Goal: Information Seeking & Learning: Understand process/instructions

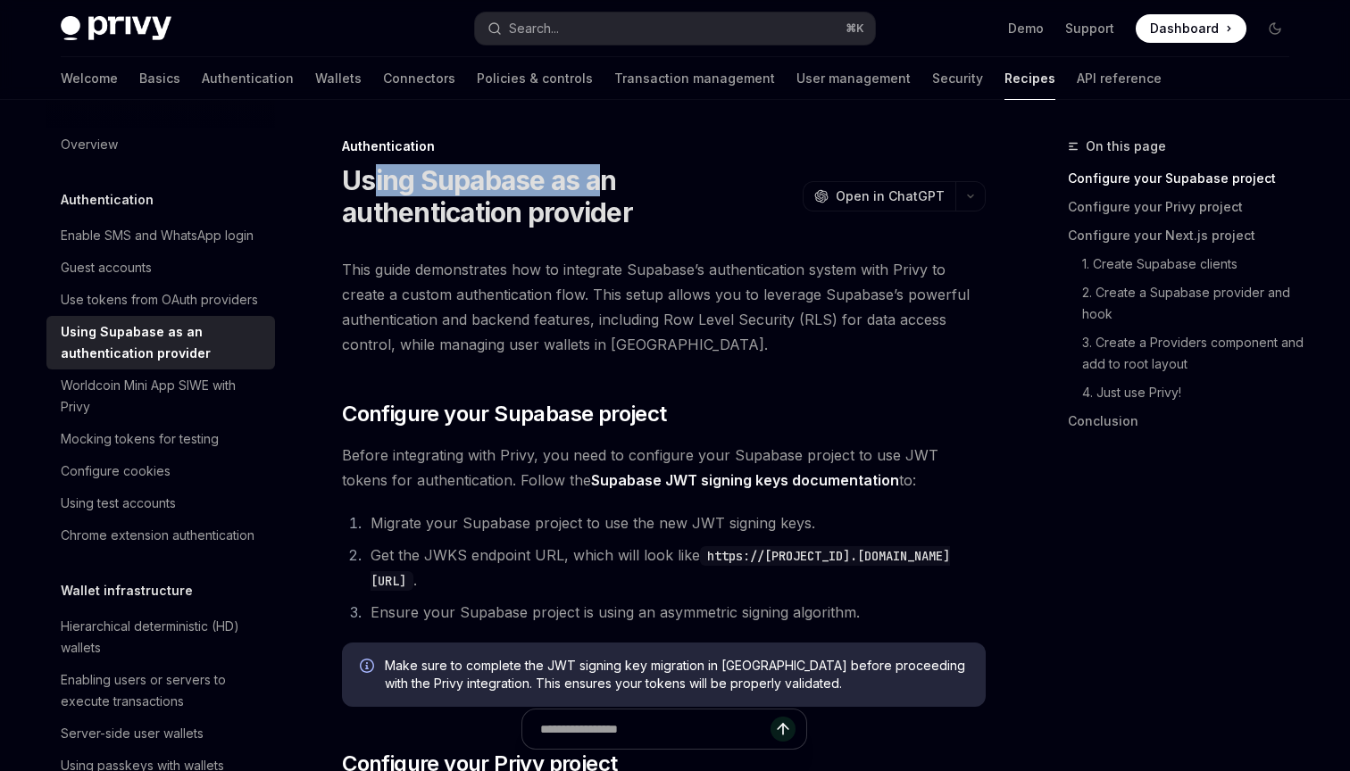
drag, startPoint x: 374, startPoint y: 184, endPoint x: 616, endPoint y: 191, distance: 242.1
click at [614, 191] on h1 "Using Supabase as an authentication provider" at bounding box center [569, 196] width 454 height 64
click at [616, 191] on h1 "Using Supabase as an authentication provider" at bounding box center [569, 196] width 454 height 64
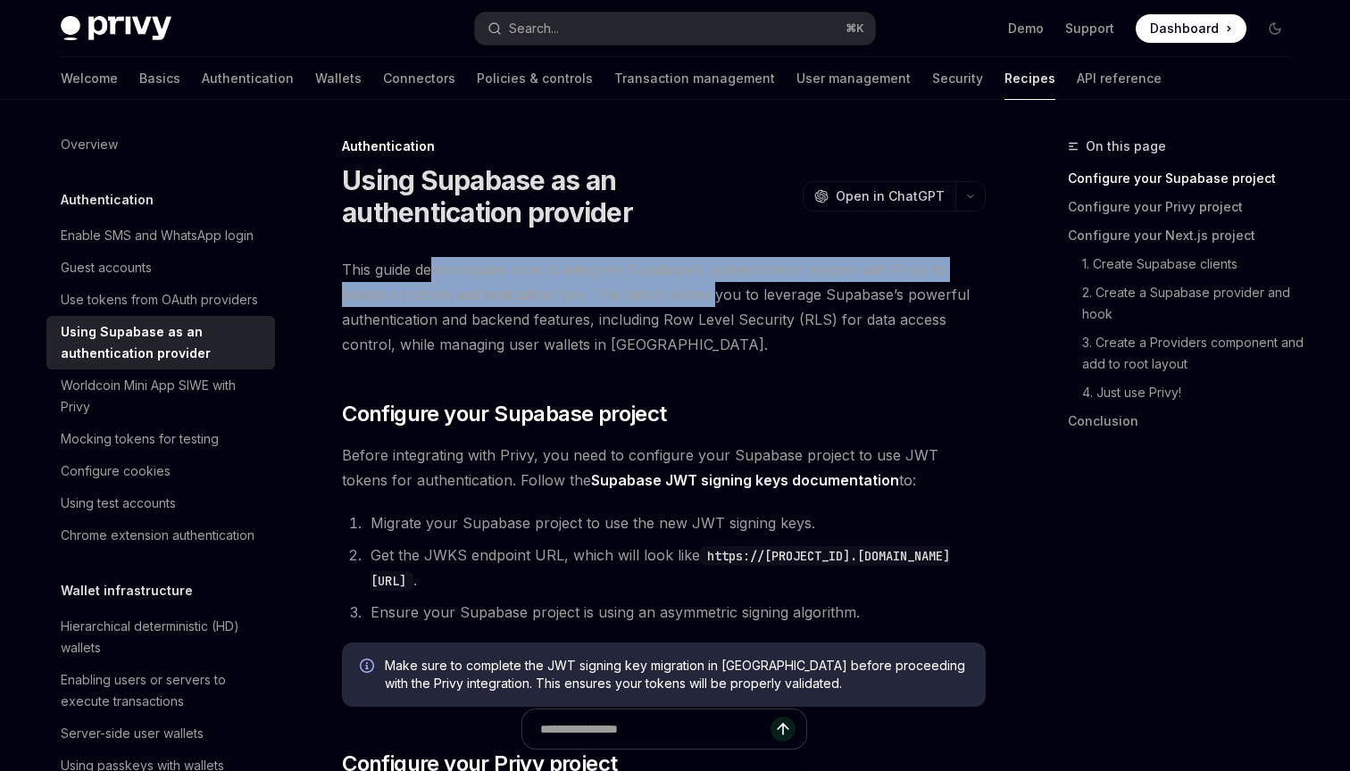
drag, startPoint x: 436, startPoint y: 270, endPoint x: 720, endPoint y: 297, distance: 285.3
click at [715, 296] on span "This guide demonstrates how to integrate Supabase’s authentication system with …" at bounding box center [664, 307] width 644 height 100
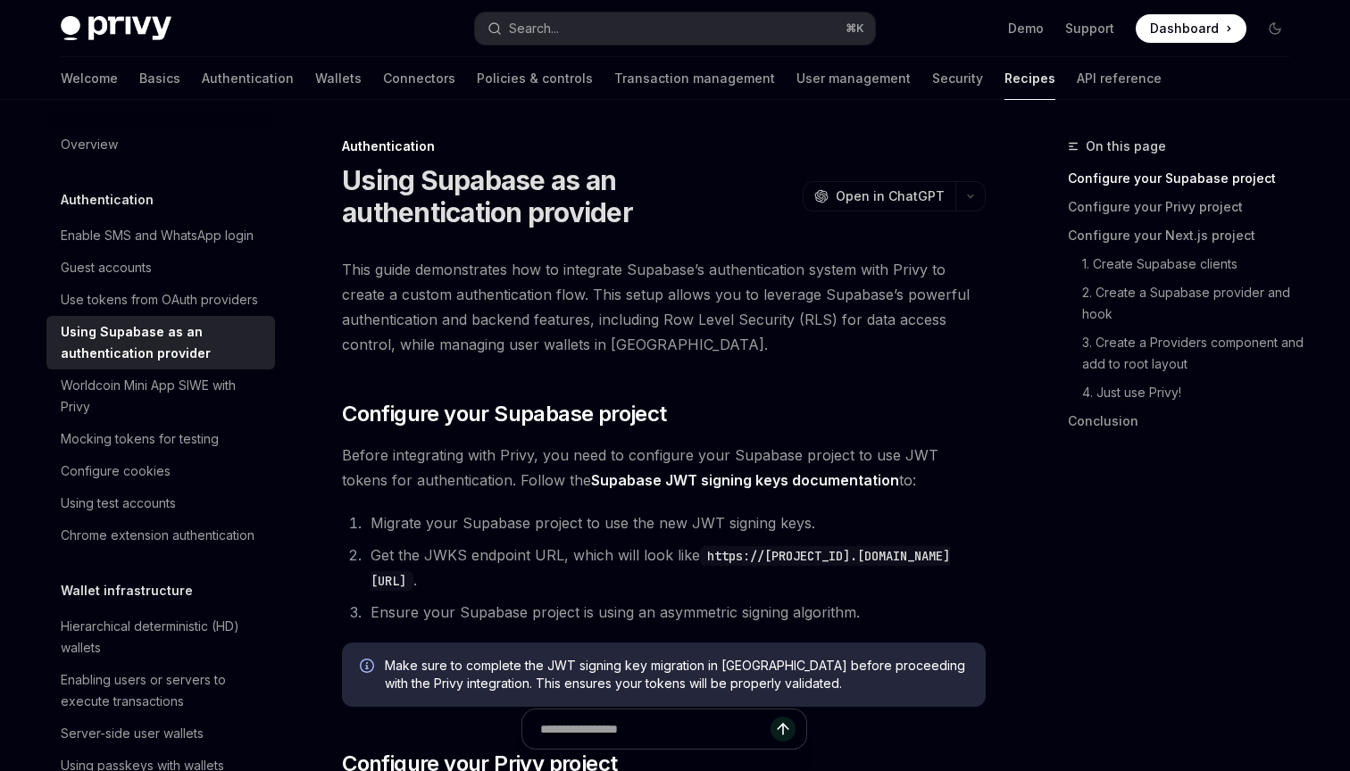
click at [720, 297] on span "This guide demonstrates how to integrate Supabase’s authentication system with …" at bounding box center [664, 307] width 644 height 100
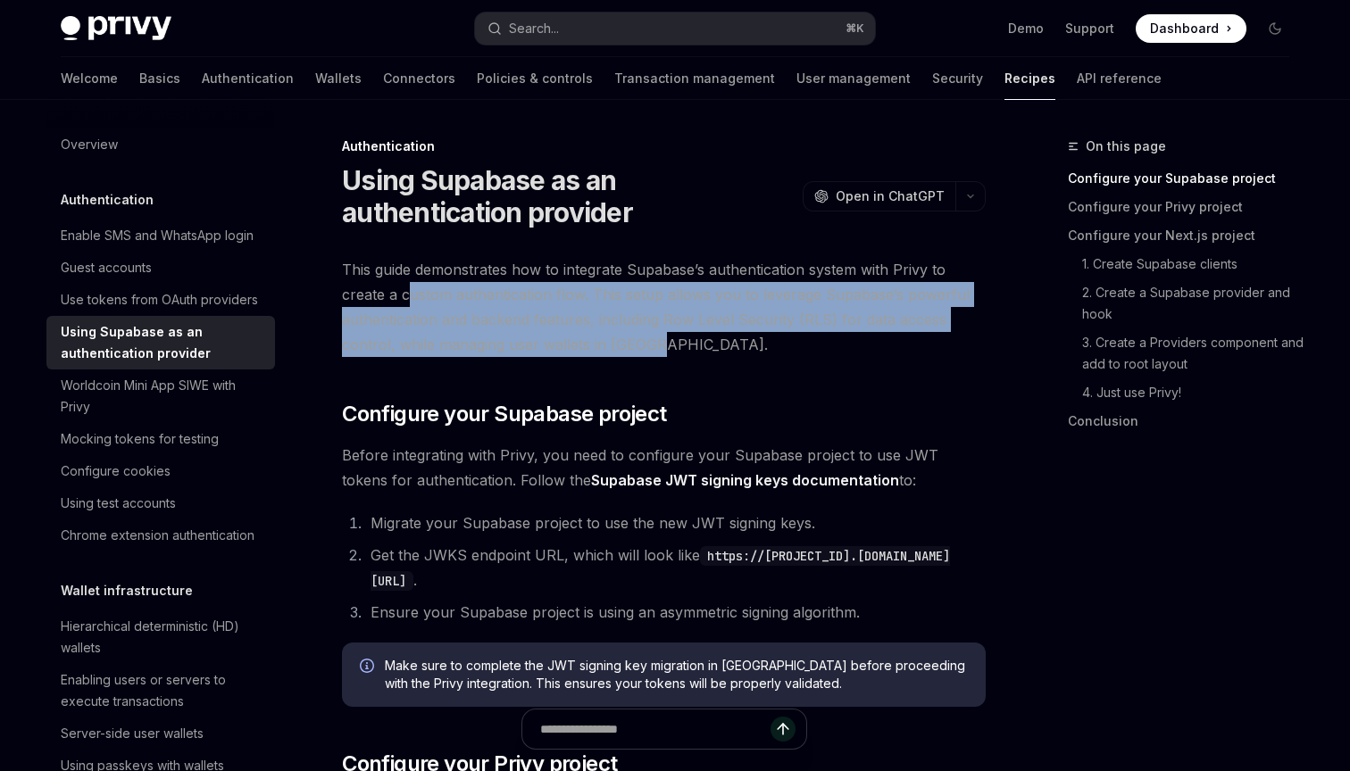
drag, startPoint x: 405, startPoint y: 292, endPoint x: 825, endPoint y: 345, distance: 422.9
click at [818, 341] on span "This guide demonstrates how to integrate Supabase’s authentication system with …" at bounding box center [664, 307] width 644 height 100
click at [825, 345] on span "This guide demonstrates how to integrate Supabase’s authentication system with …" at bounding box center [664, 307] width 644 height 100
drag, startPoint x: 644, startPoint y: 301, endPoint x: 763, endPoint y: 353, distance: 129.6
click at [762, 353] on span "This guide demonstrates how to integrate Supabase’s authentication system with …" at bounding box center [664, 307] width 644 height 100
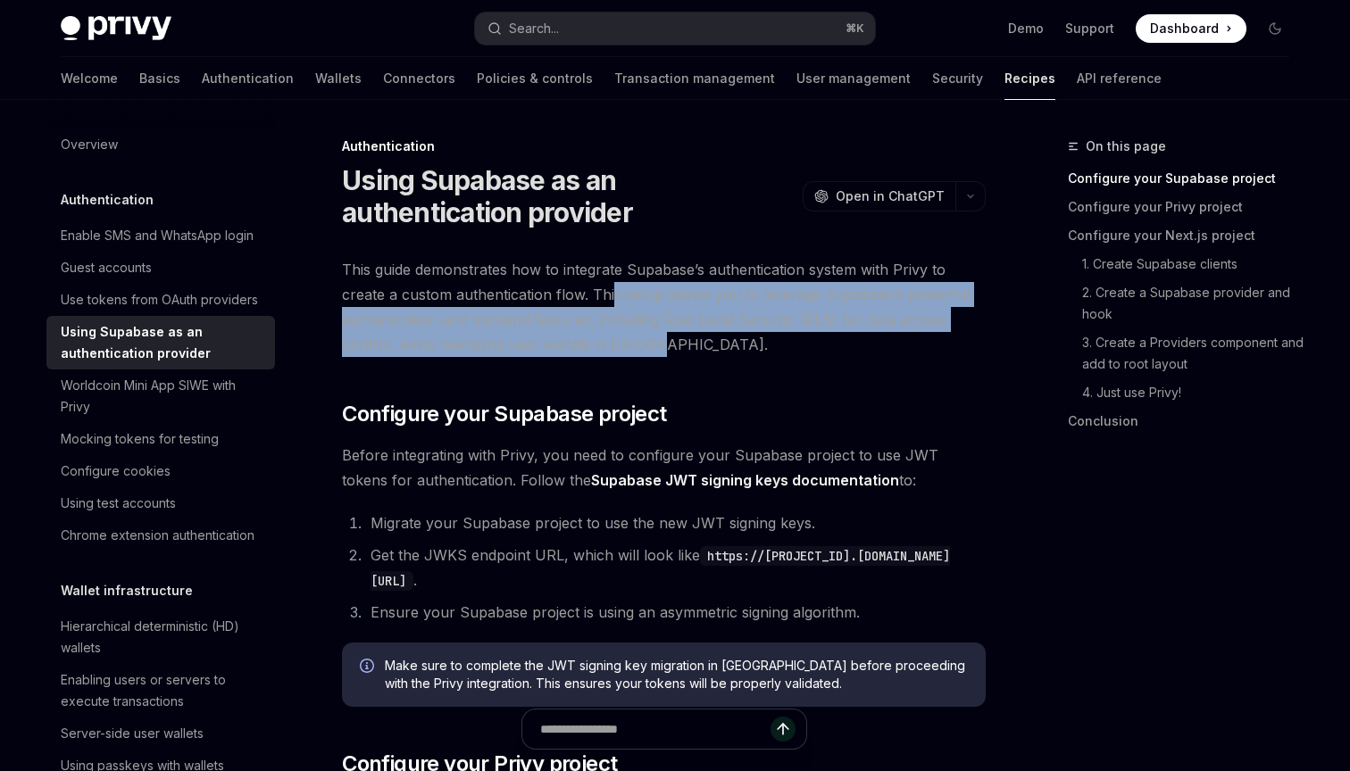
click at [763, 353] on span "This guide demonstrates how to integrate Supabase’s authentication system with …" at bounding box center [664, 307] width 644 height 100
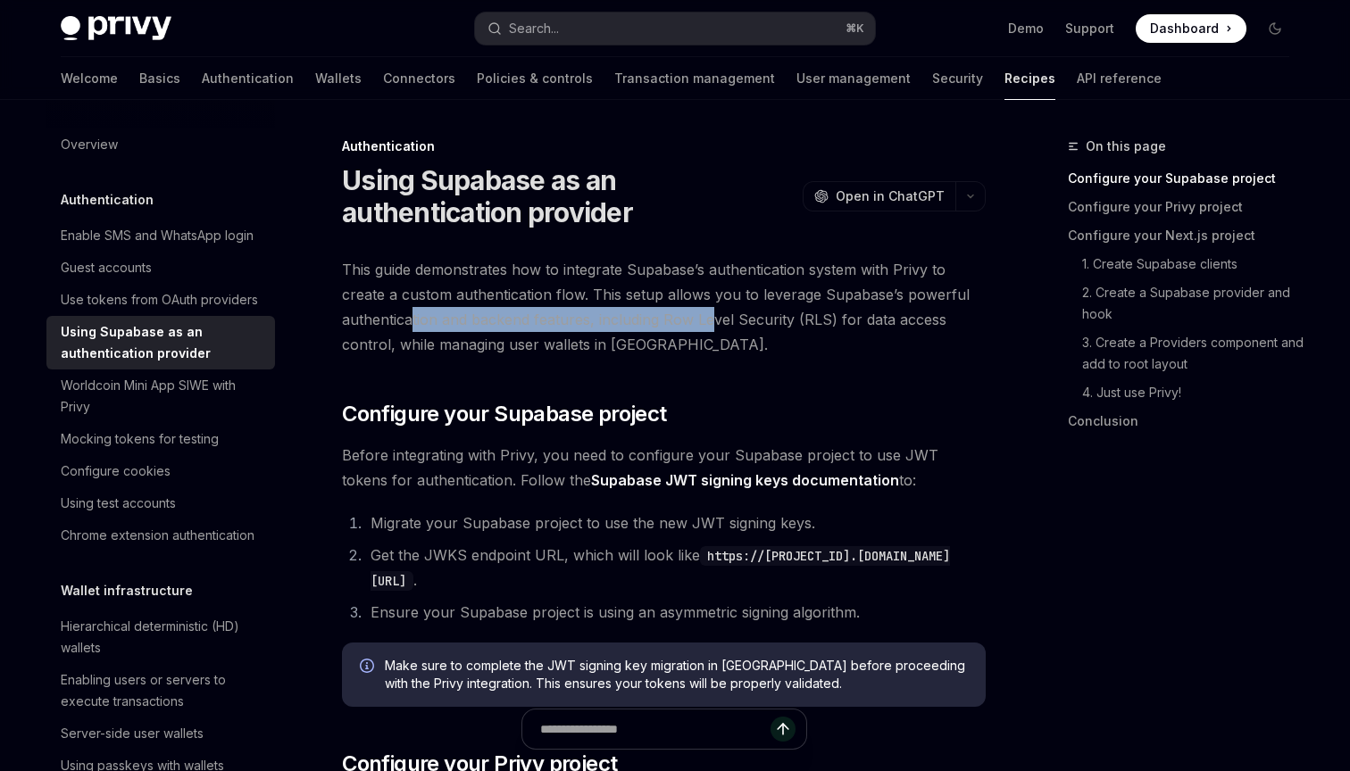
drag, startPoint x: 412, startPoint y: 326, endPoint x: 720, endPoint y: 326, distance: 308.0
click at [714, 326] on span "This guide demonstrates how to integrate Supabase’s authentication system with …" at bounding box center [664, 307] width 644 height 100
click at [720, 326] on span "This guide demonstrates how to integrate Supabase’s authentication system with …" at bounding box center [664, 307] width 644 height 100
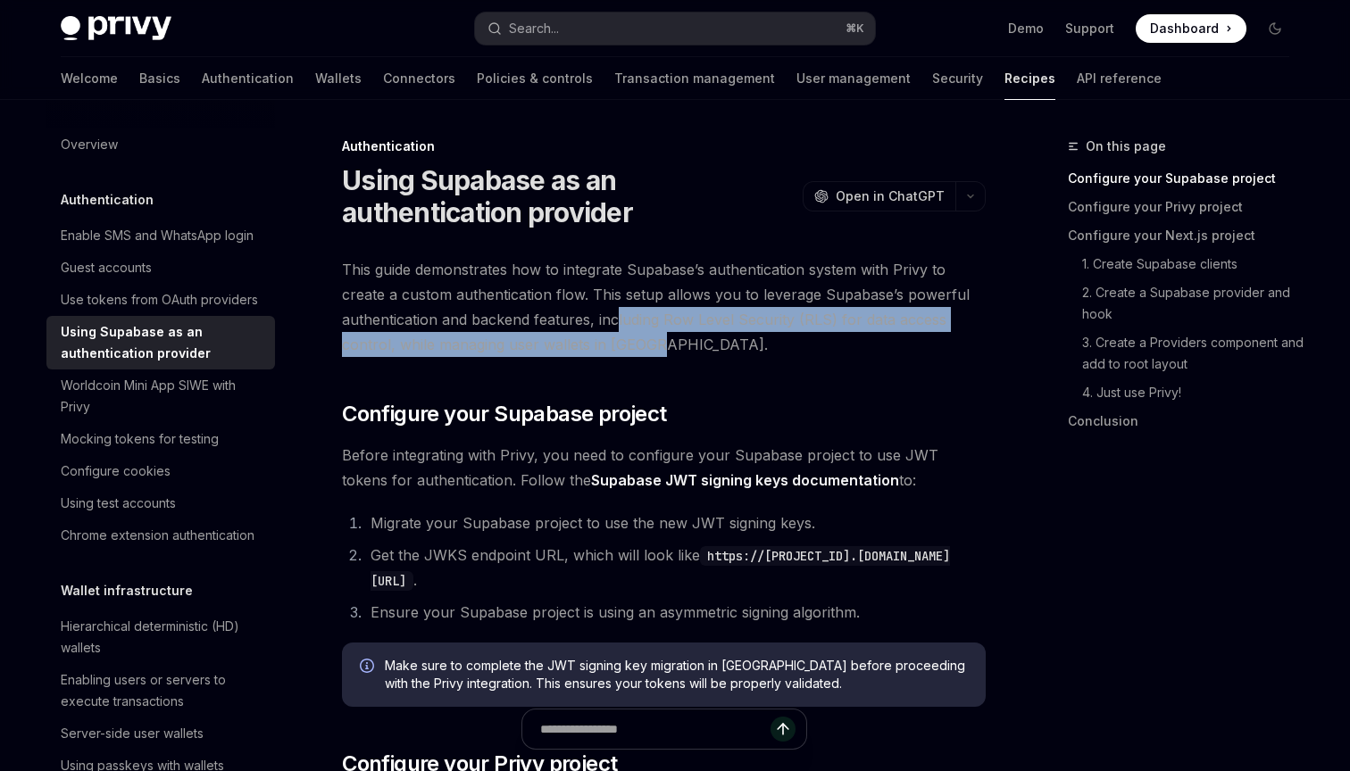
drag, startPoint x: 615, startPoint y: 317, endPoint x: 787, endPoint y: 356, distance: 175.9
click at [781, 354] on span "This guide demonstrates how to integrate Supabase’s authentication system with …" at bounding box center [664, 307] width 644 height 100
click at [786, 356] on span "This guide demonstrates how to integrate Supabase’s authentication system with …" at bounding box center [664, 307] width 644 height 100
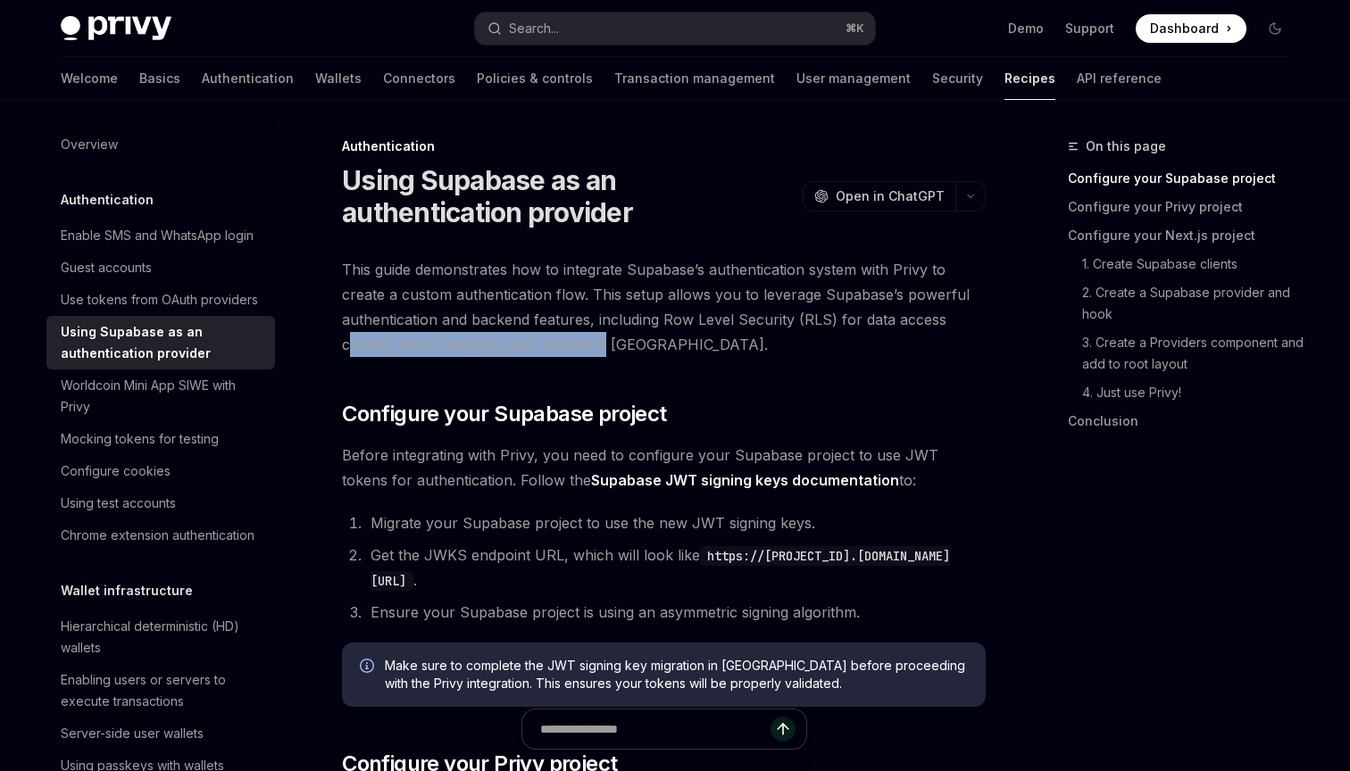
drag, startPoint x: 369, startPoint y: 344, endPoint x: 610, endPoint y: 344, distance: 241.1
click at [604, 344] on span "This guide demonstrates how to integrate Supabase’s authentication system with …" at bounding box center [664, 307] width 644 height 100
click at [610, 344] on span "This guide demonstrates how to integrate Supabase’s authentication system with …" at bounding box center [664, 307] width 644 height 100
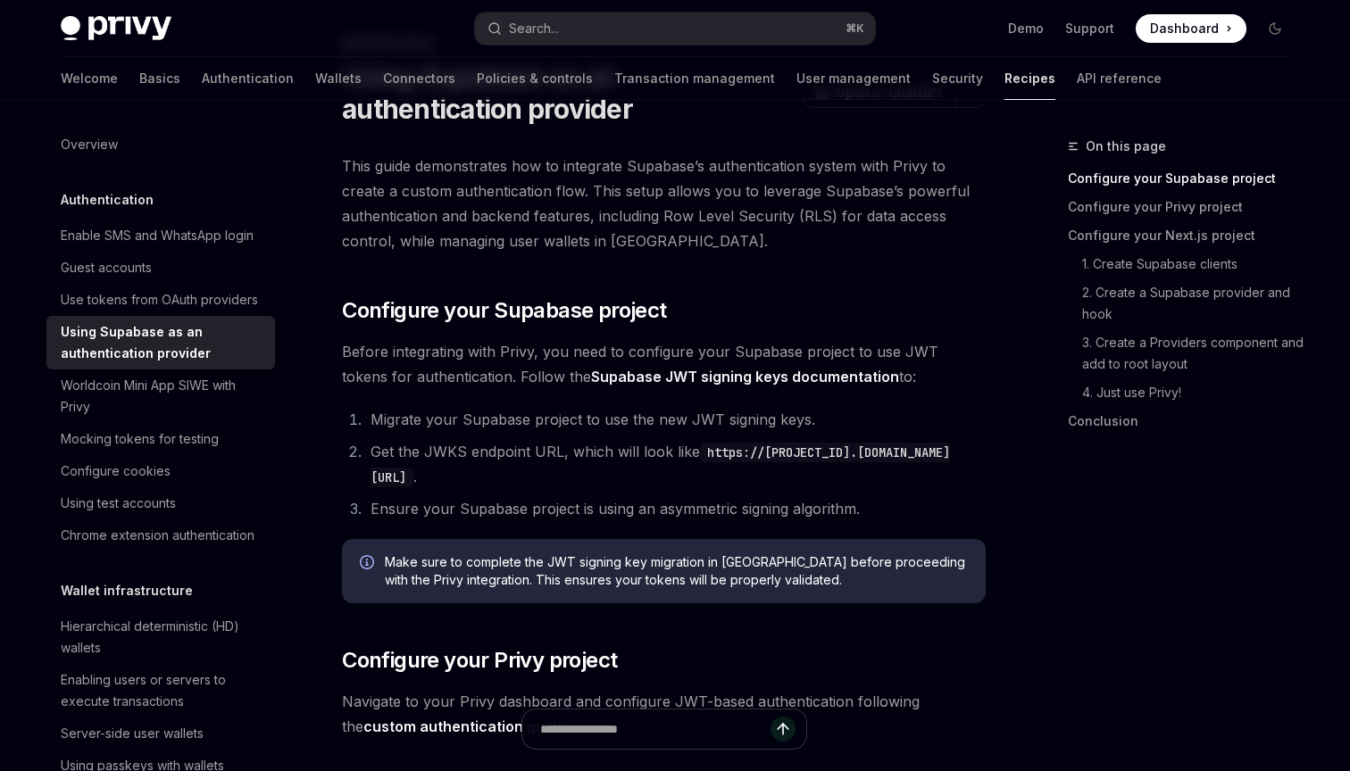
scroll to position [115, 0]
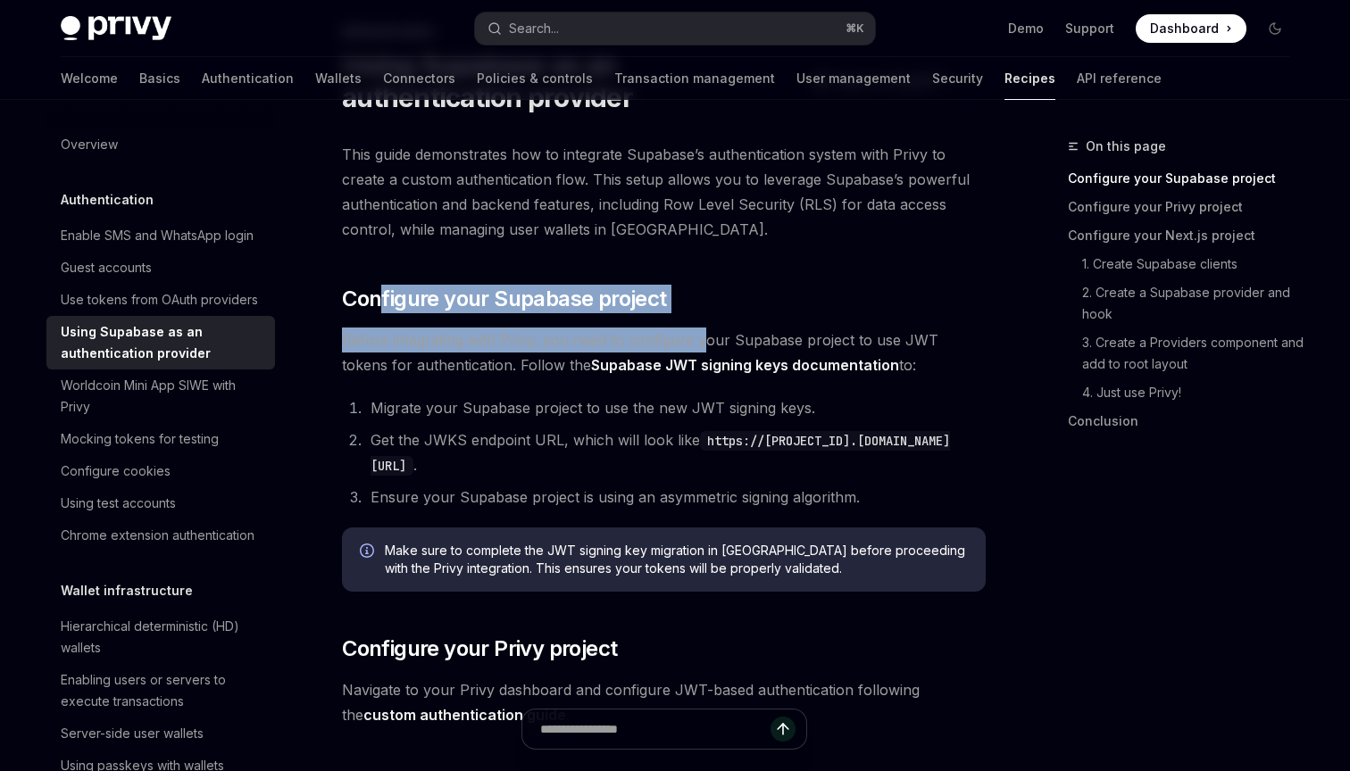
drag, startPoint x: 379, startPoint y: 300, endPoint x: 704, endPoint y: 337, distance: 327.1
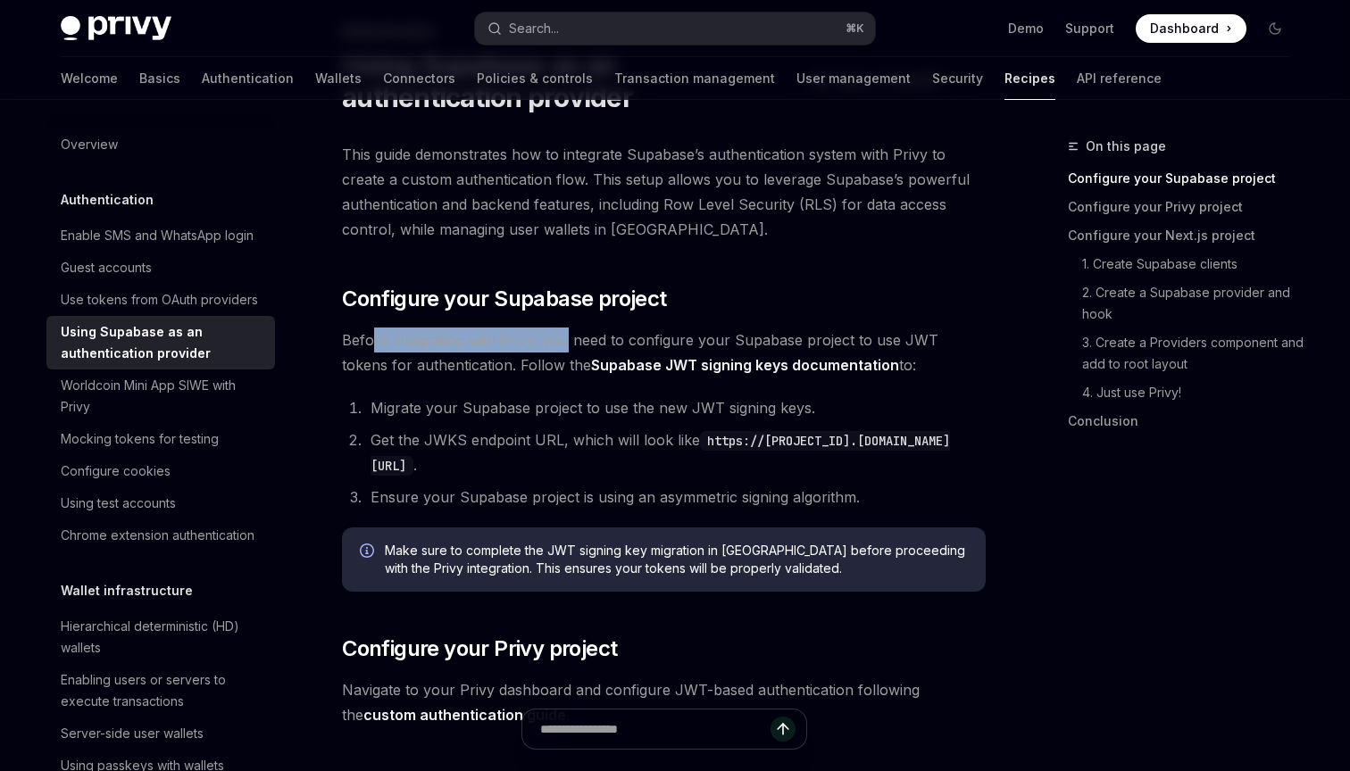
drag, startPoint x: 373, startPoint y: 342, endPoint x: 587, endPoint y: 349, distance: 213.5
click at [581, 347] on span "Before integrating with Privy, you need to configure your Supabase project to u…" at bounding box center [664, 353] width 644 height 50
click at [587, 349] on span "Before integrating with Privy, you need to configure your Supabase project to u…" at bounding box center [664, 353] width 644 height 50
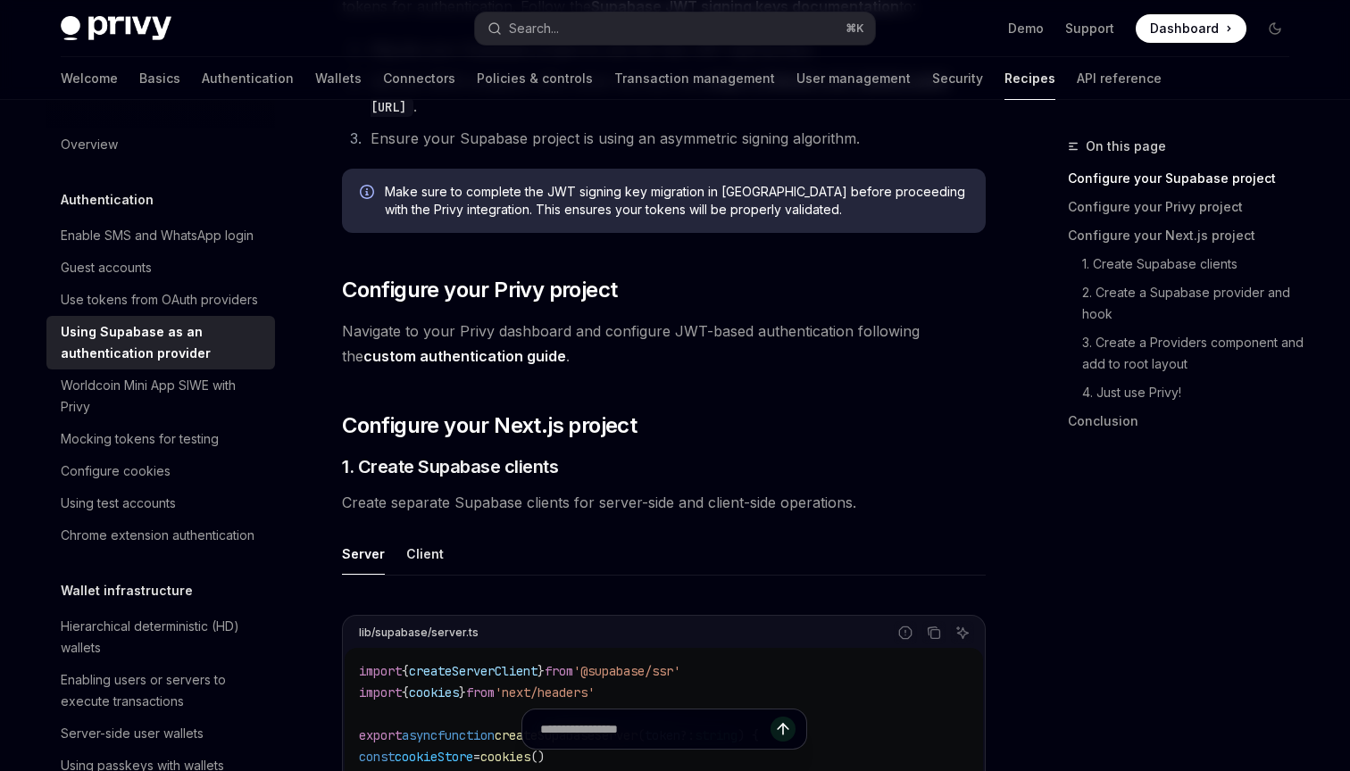
scroll to position [0, 0]
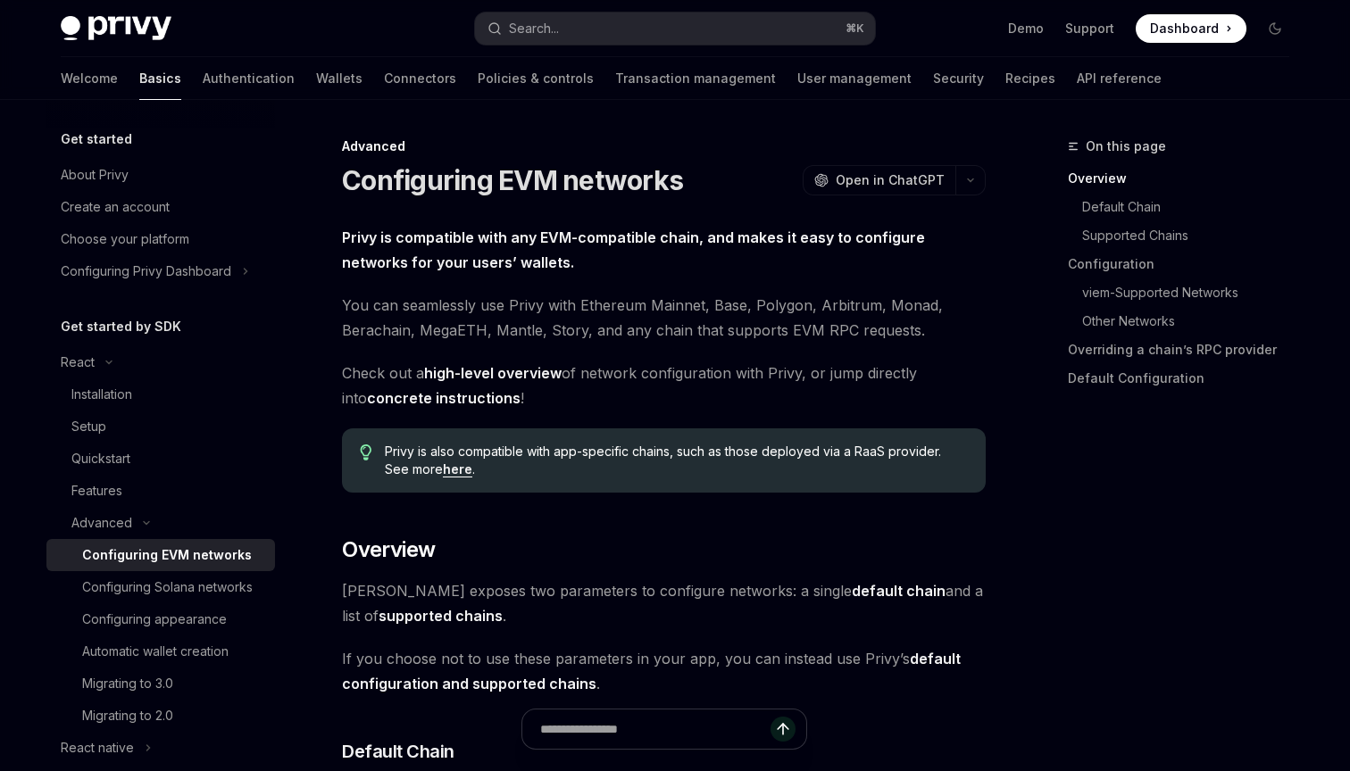
type textarea "*"
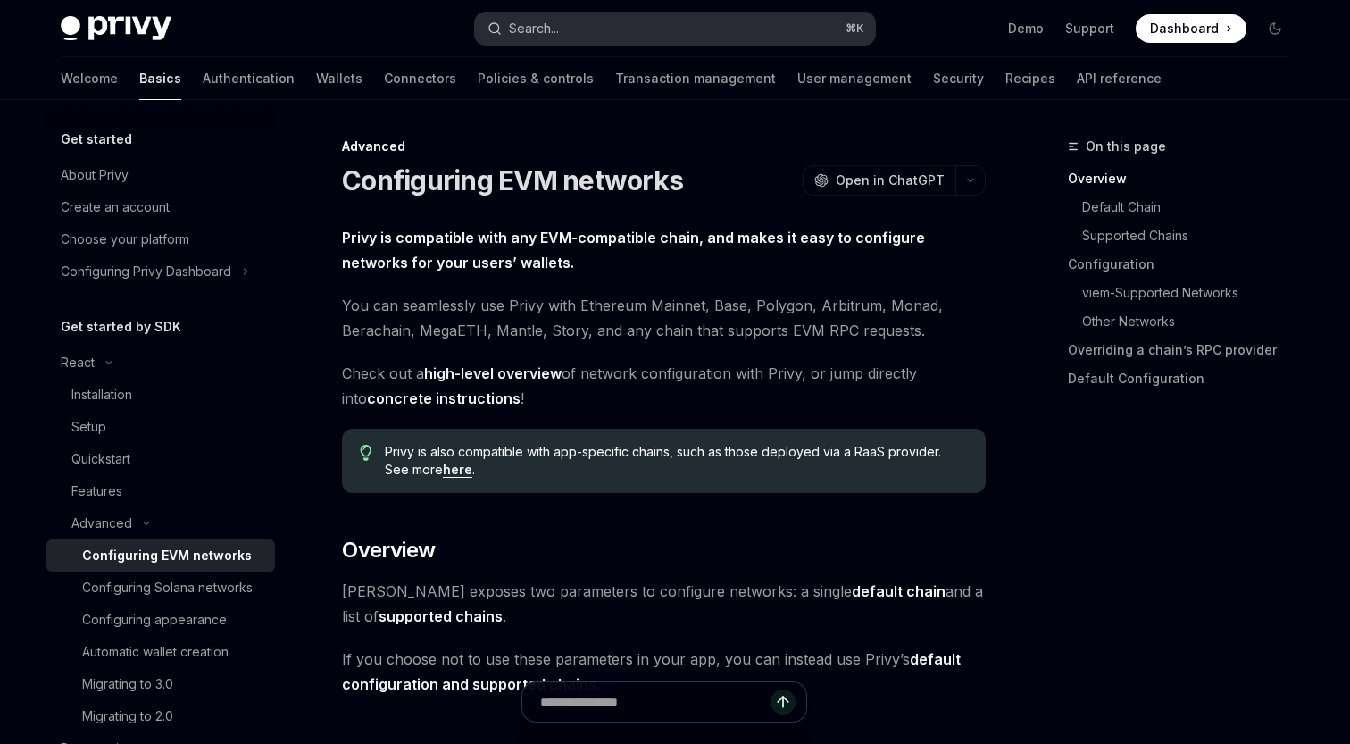
click at [563, 14] on button "Search... ⌘ K" at bounding box center [675, 29] width 400 height 32
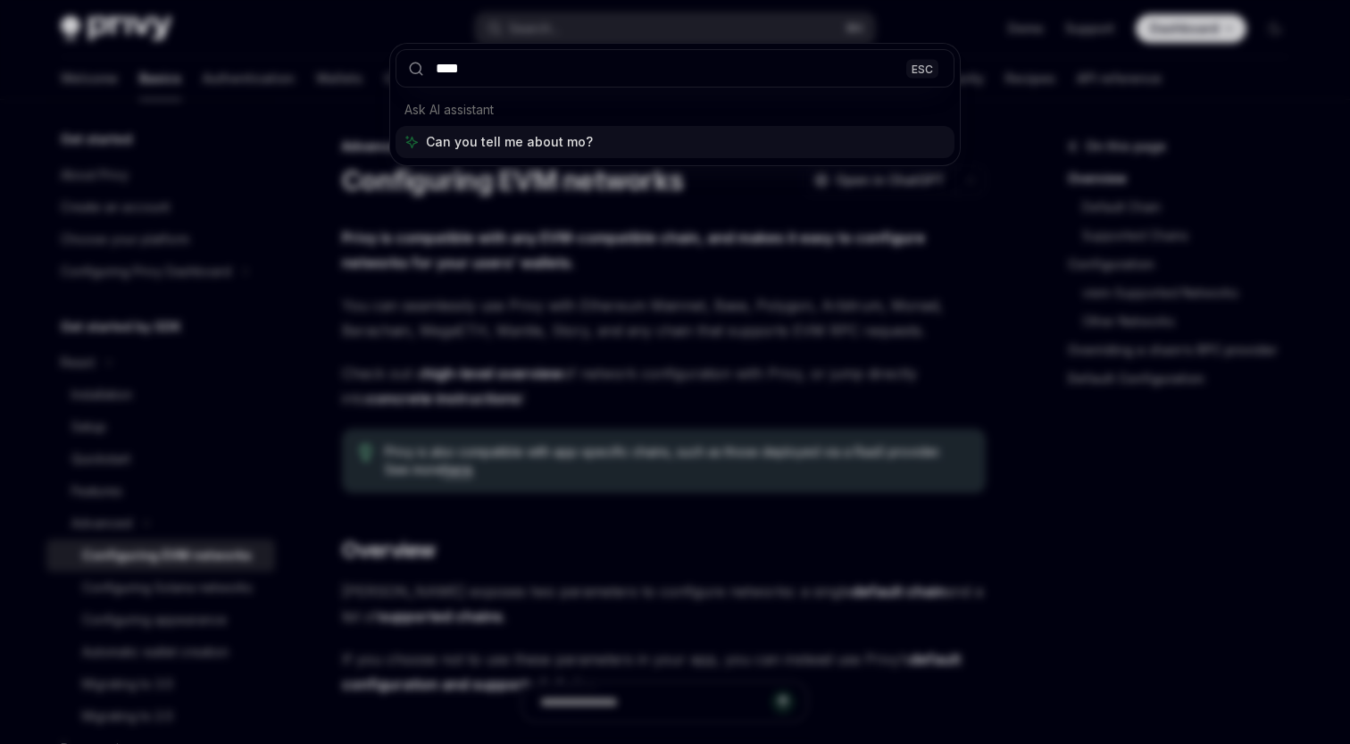
type input "*****"
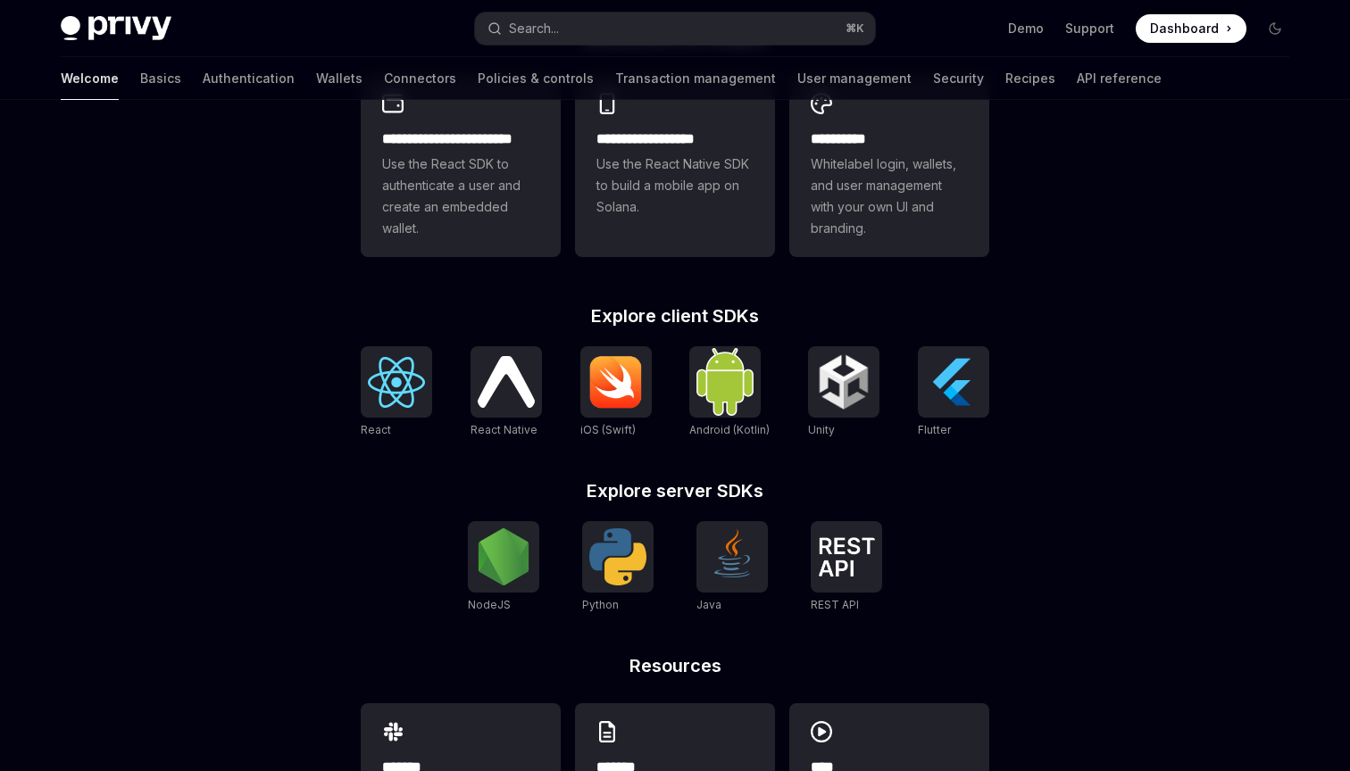
scroll to position [545, 0]
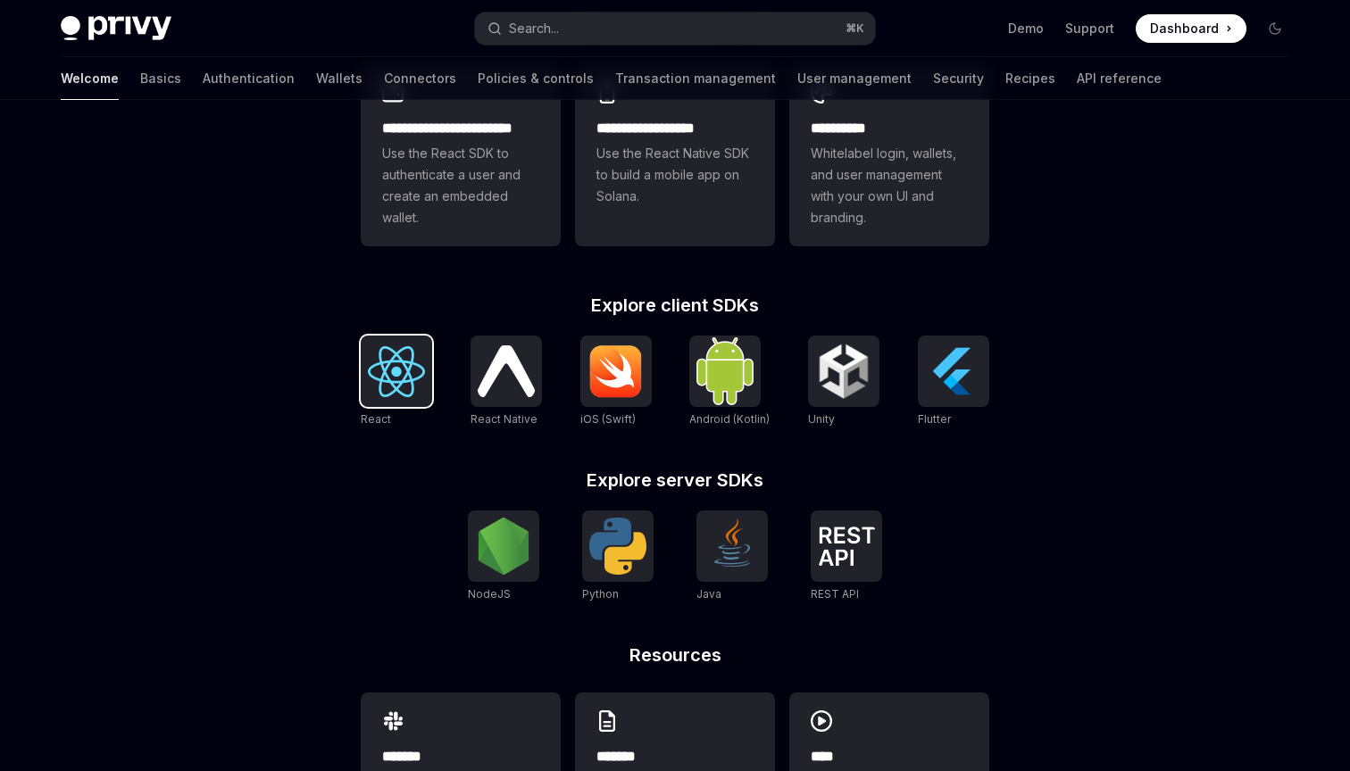
click at [395, 376] on img at bounding box center [396, 371] width 57 height 51
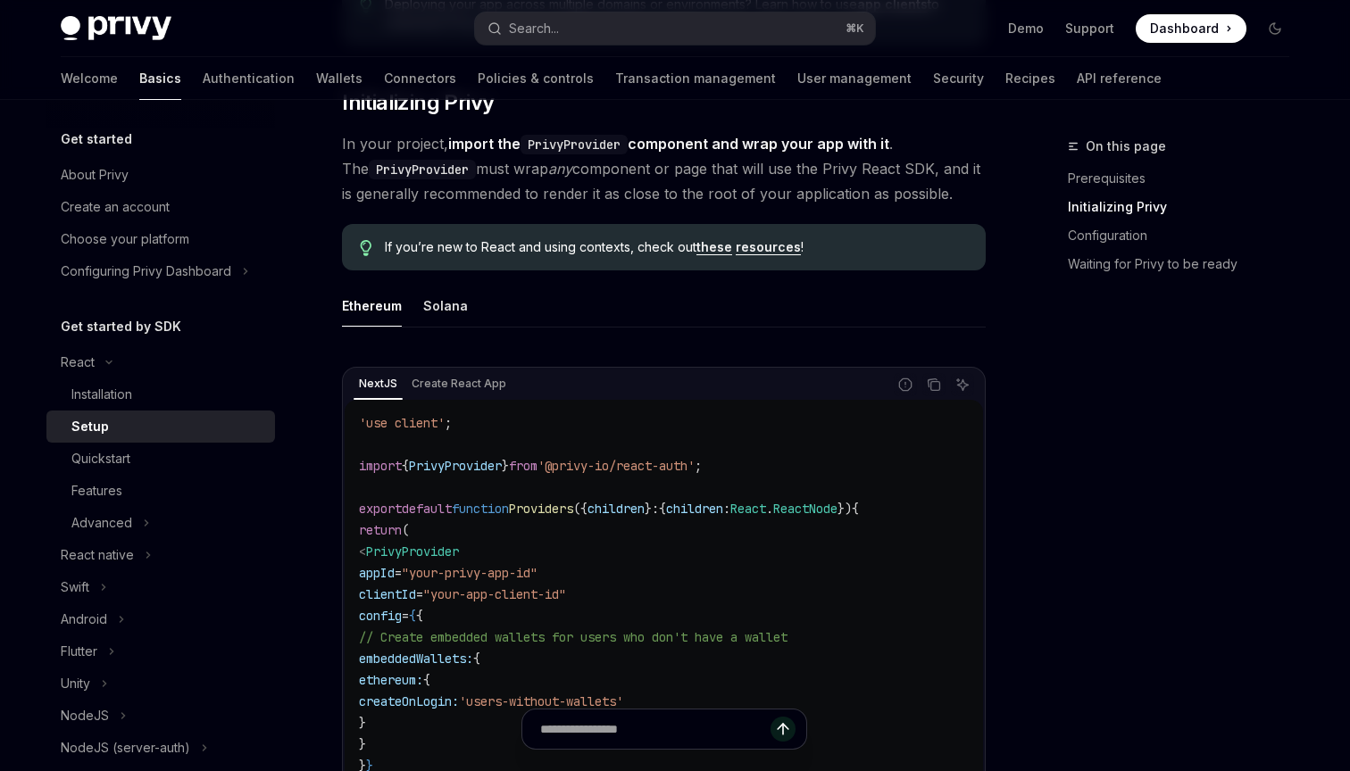
scroll to position [354, 0]
